Goal: Information Seeking & Learning: Learn about a topic

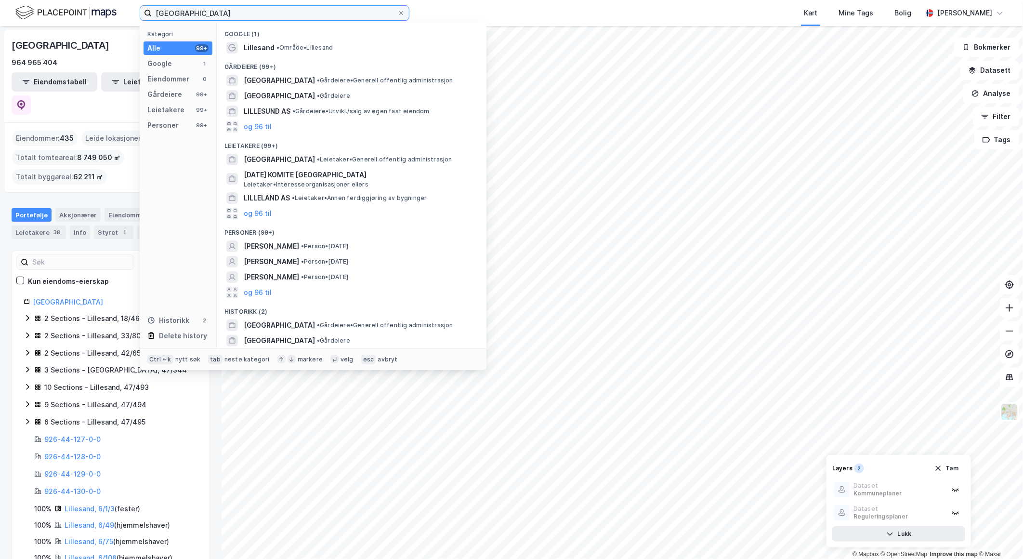
drag, startPoint x: 0, startPoint y: 0, endPoint x: 195, endPoint y: 10, distance: 194.9
click at [195, 10] on input "[GEOGRAPHIC_DATA]" at bounding box center [275, 13] width 246 height 14
drag, startPoint x: 235, startPoint y: 13, endPoint x: 15, endPoint y: 38, distance: 221.1
click at [0, 13] on html "lillesand kommune Kategori Alle 99+ Google 1 Eiendommer 0 Gårdeiere 99+ Leietak…" at bounding box center [511, 279] width 1023 height 559
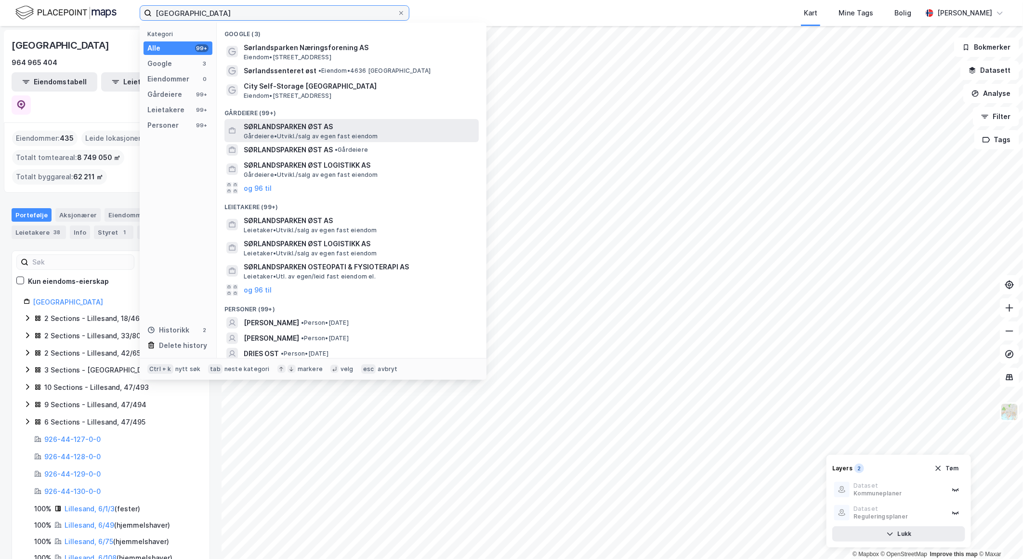
type input "[GEOGRAPHIC_DATA]"
click at [308, 122] on span "SØRLANDSPARKEN ØST AS" at bounding box center [359, 127] width 231 height 12
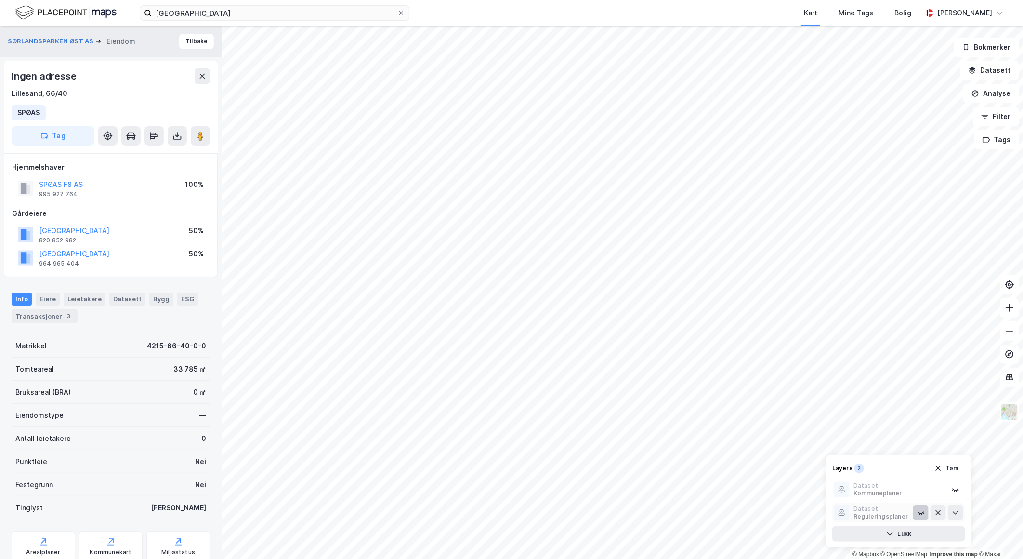
click at [921, 514] on icon at bounding box center [921, 513] width 8 height 8
click at [0, 0] on button "SPØAS F8 AS" at bounding box center [0, 0] width 0 height 0
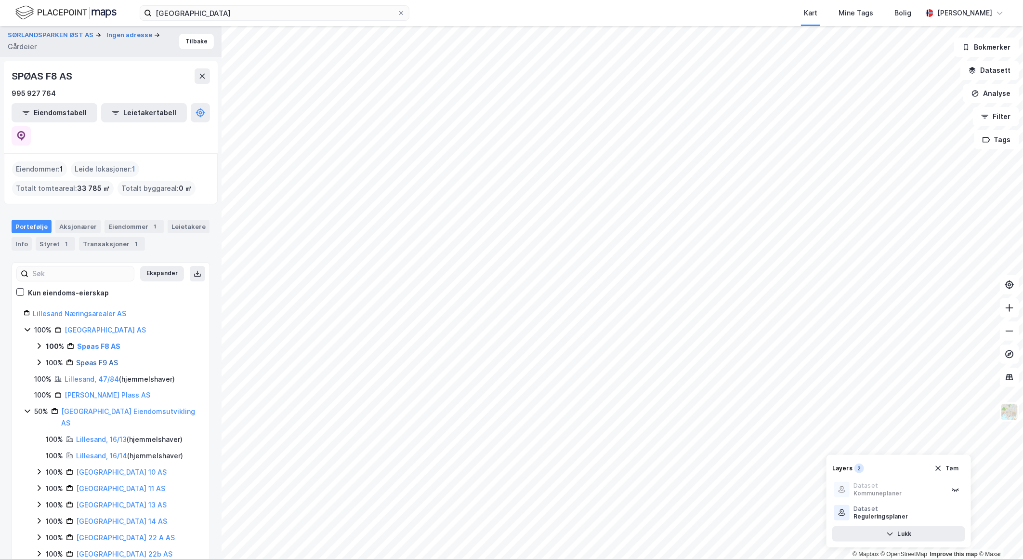
click at [93, 358] on link "Spøas F9 AS" at bounding box center [97, 362] width 42 height 8
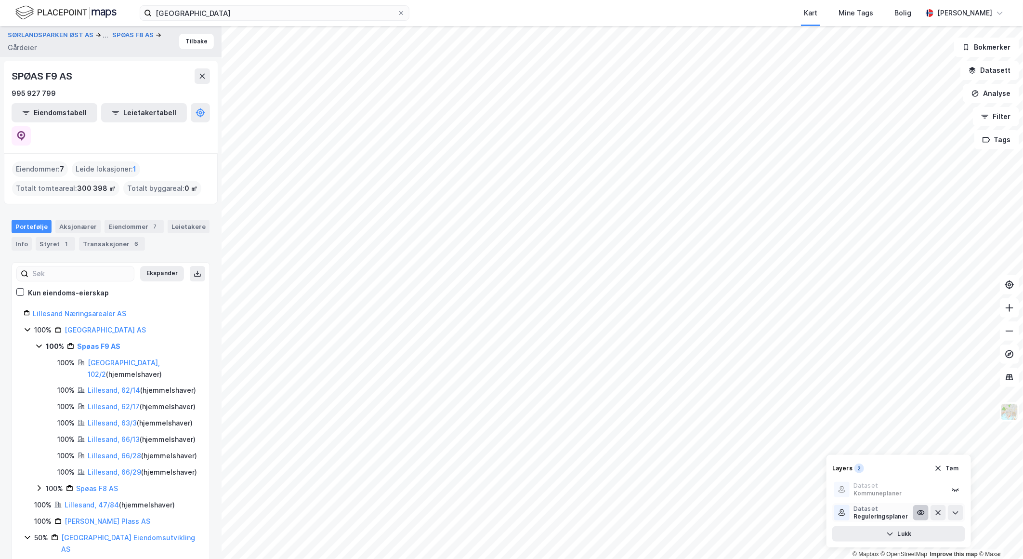
click at [922, 514] on icon at bounding box center [921, 513] width 8 height 8
click at [922, 492] on icon at bounding box center [921, 490] width 8 height 8
click at [922, 491] on icon at bounding box center [921, 489] width 7 height 4
click at [922, 514] on icon at bounding box center [921, 513] width 8 height 8
click at [109, 342] on link "Spøas F9 AS" at bounding box center [98, 346] width 43 height 8
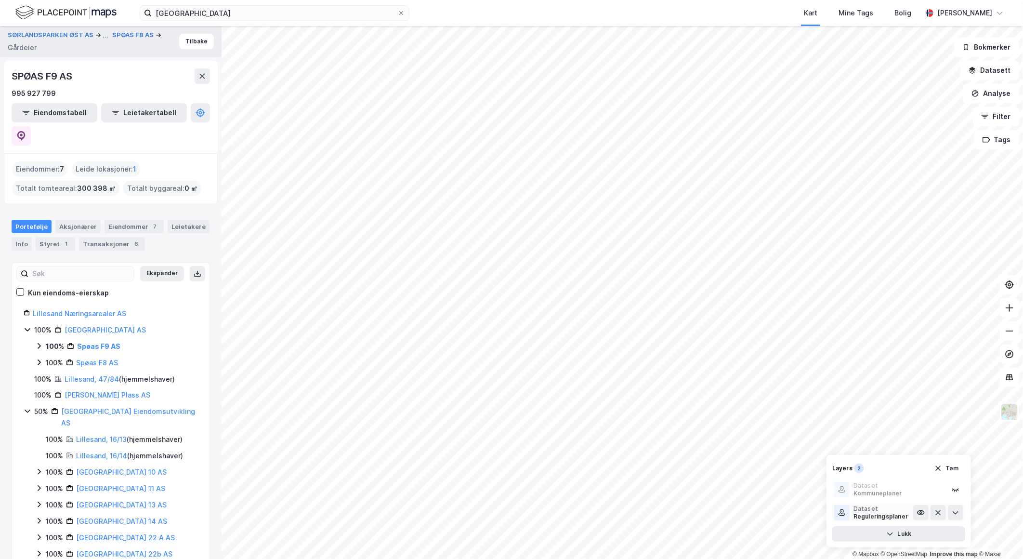
click at [839, 511] on icon at bounding box center [842, 513] width 8 height 8
click at [920, 512] on icon at bounding box center [921, 513] width 8 height 8
